Goal: Task Accomplishment & Management: Manage account settings

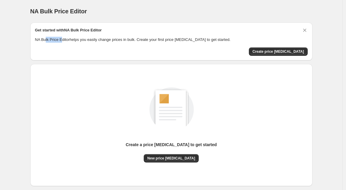
drag, startPoint x: 51, startPoint y: 41, endPoint x: 99, endPoint y: 38, distance: 48.7
click at [79, 38] on p "NA Bulk Price Editor helps you easily change prices in bulk. Create your first …" at bounding box center [171, 40] width 272 height 6
click at [132, 39] on p "NA Bulk Price Editor helps you easily change prices in bulk. Create your first …" at bounding box center [171, 40] width 272 height 6
click at [306, 32] on icon "Dismiss card" at bounding box center [304, 30] width 6 height 6
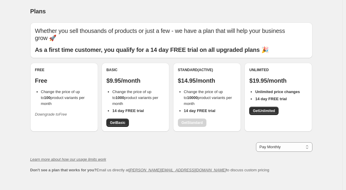
click at [62, 98] on li "Change the price of up to 100 product variants per month" at bounding box center [67, 98] width 52 height 18
click at [313, 69] on div "Plans. This page is ready Plans Whether you sell thousands of products or just …" at bounding box center [171, 110] width 296 height 221
click at [63, 117] on div "Free Free Change the price of up to 100 product variants per month Downgrade to…" at bounding box center [64, 97] width 68 height 69
click at [67, 112] on icon "Downgrade to Free" at bounding box center [51, 114] width 32 height 4
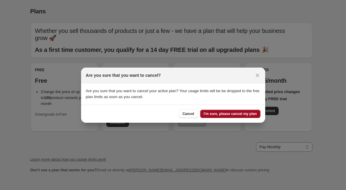
click at [230, 114] on span "I'm sure, please cancel my plan" at bounding box center [229, 114] width 53 height 5
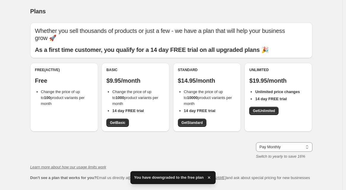
click at [211, 179] on icon "button" at bounding box center [209, 178] width 6 height 6
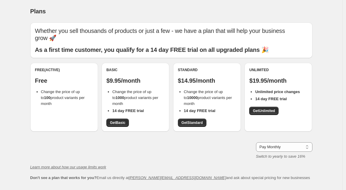
click at [60, 111] on div "Free (Active) Free Change the price of up to 100 product variants per month" at bounding box center [64, 97] width 68 height 69
click at [64, 63] on div "Free (Active) Free Change the price of up to 100 product variants per month" at bounding box center [64, 97] width 68 height 69
click at [62, 63] on div "Free (Active) Free Change the price of up to 100 product variants per month" at bounding box center [64, 97] width 68 height 69
click at [55, 96] on li "Change the price of up to 100 product variants per month" at bounding box center [67, 98] width 52 height 18
